Goal: Information Seeking & Learning: Learn about a topic

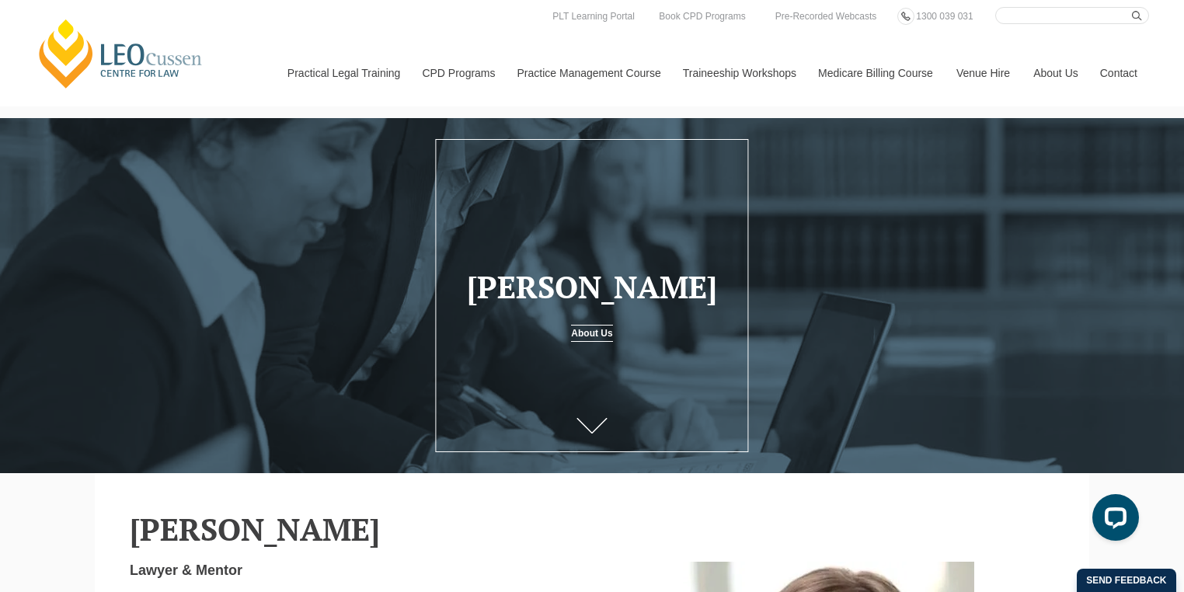
click at [134, 65] on link "[PERSON_NAME] Centre for Law" at bounding box center [121, 53] width 172 height 73
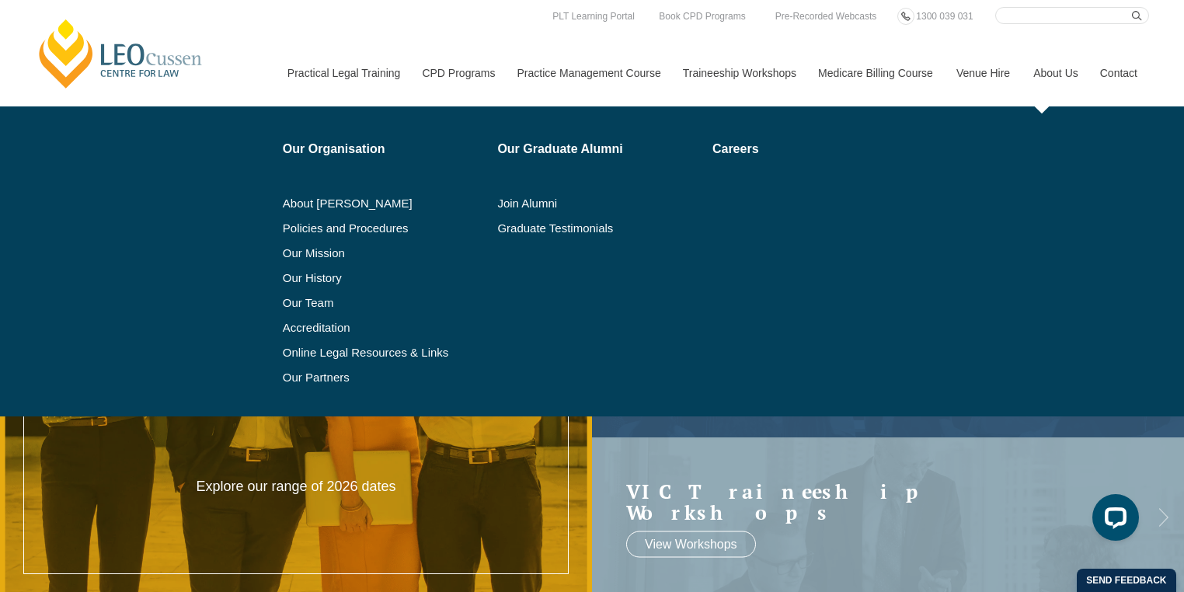
click at [1051, 74] on link "About Us" at bounding box center [1055, 73] width 67 height 67
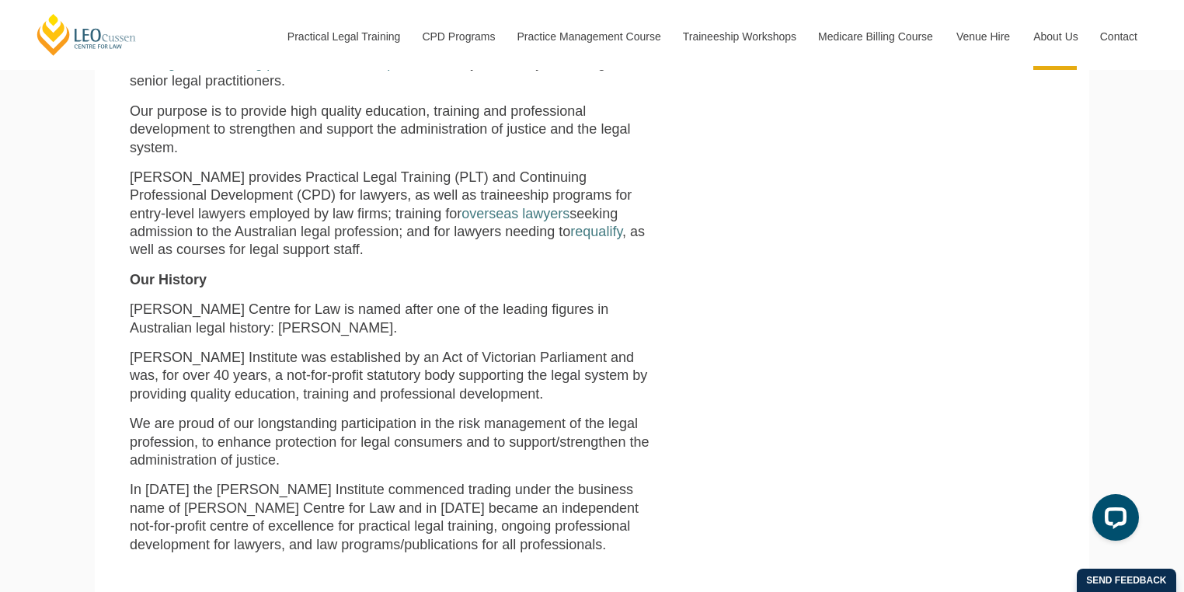
scroll to position [311, 0]
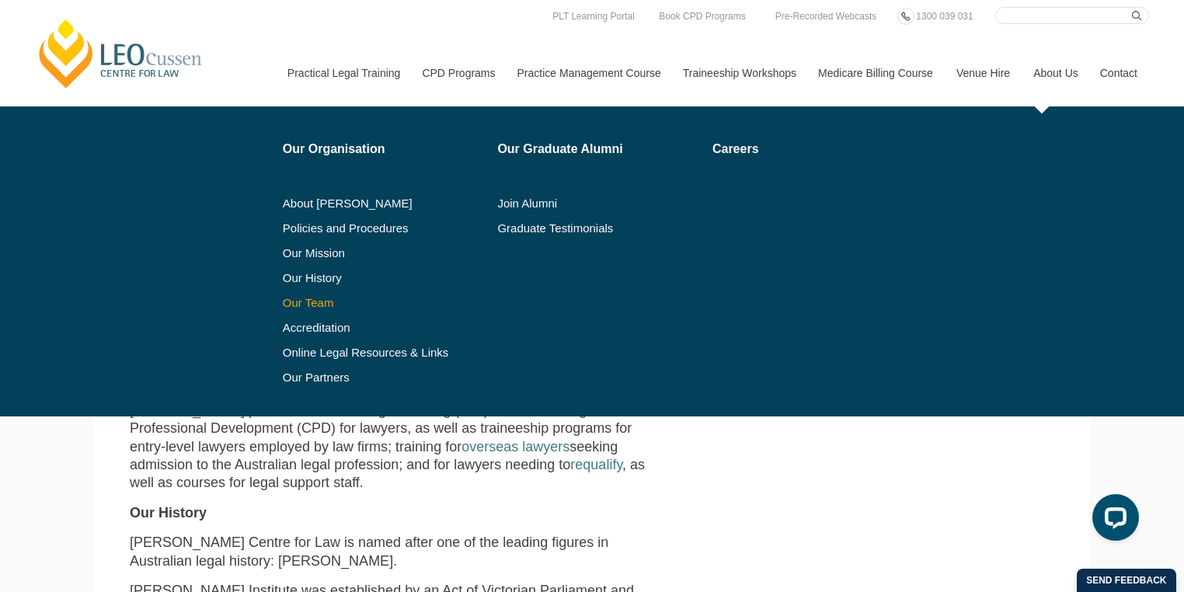
click at [320, 305] on link "Our Team" at bounding box center [385, 303] width 204 height 12
